Goal: Navigation & Orientation: Find specific page/section

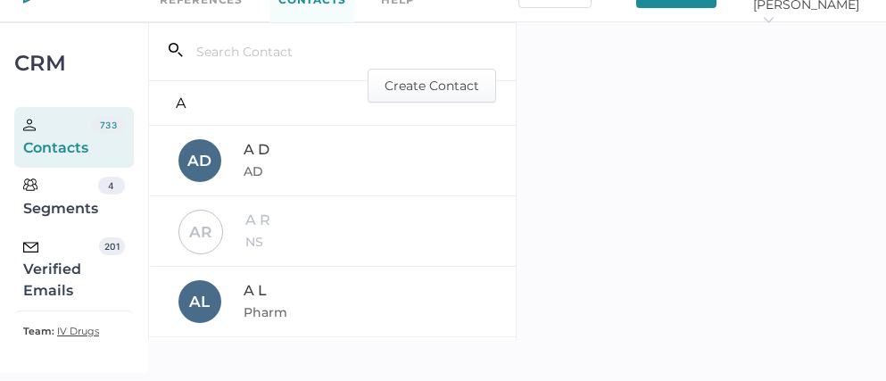
scroll to position [42, 0]
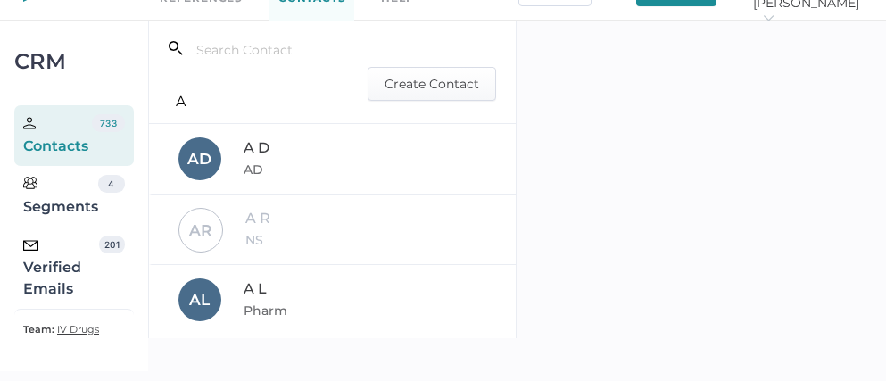
click at [39, 277] on div "Verified Emails" at bounding box center [61, 267] width 76 height 64
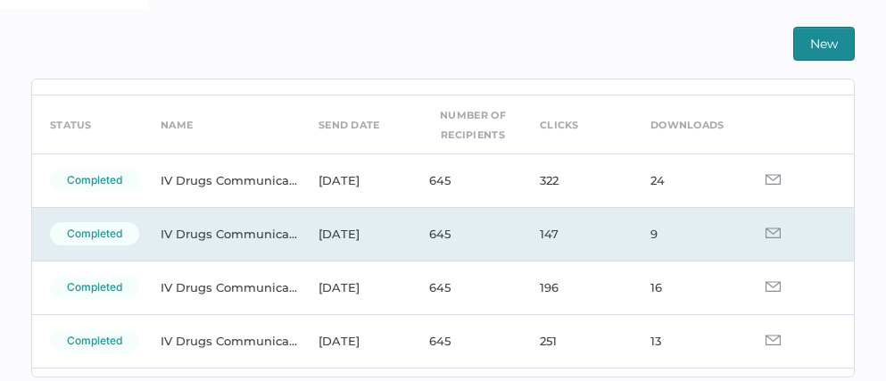
scroll to position [78, 0]
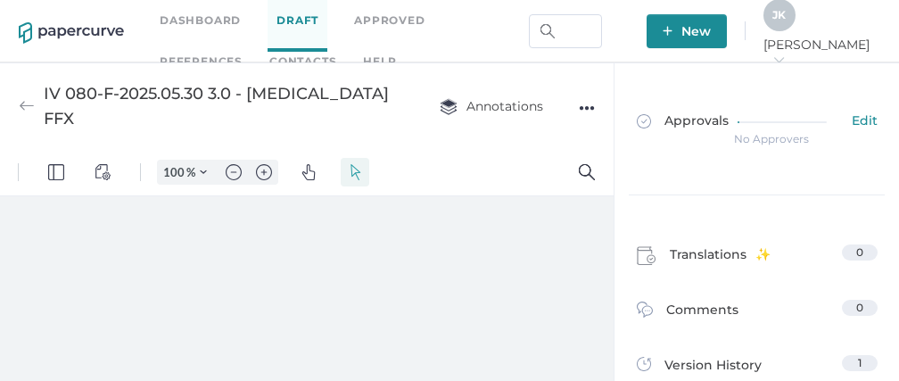
type input "94"
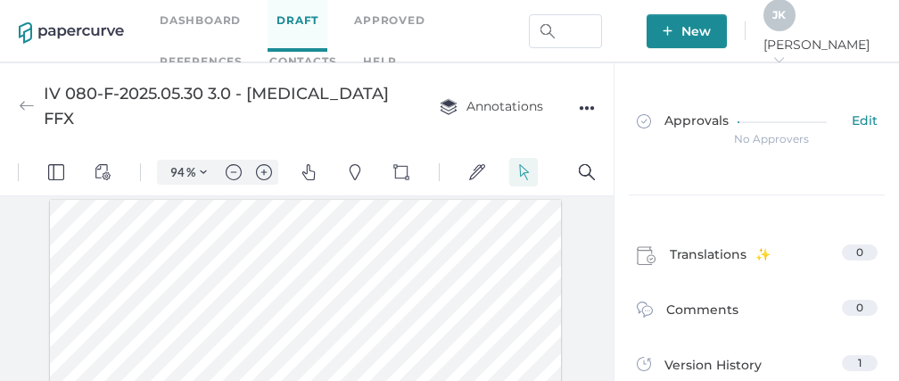
scroll to position [2, 0]
